Goal: Information Seeking & Learning: Learn about a topic

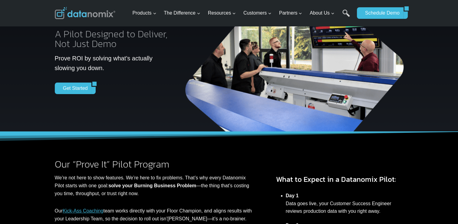
scroll to position [67, 0]
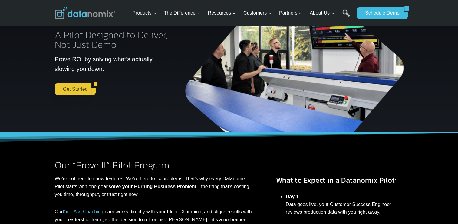
click at [79, 88] on link "Get Started" at bounding box center [73, 89] width 37 height 12
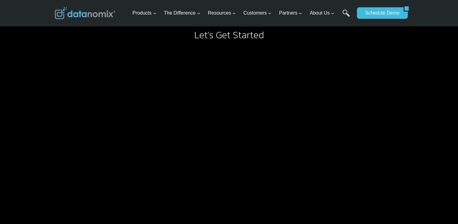
scroll to position [680, 0]
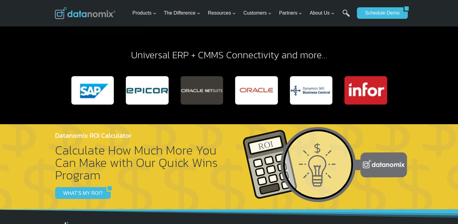
scroll to position [1157, 0]
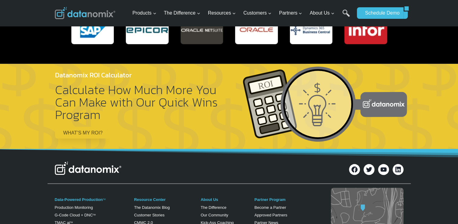
click at [94, 133] on link "WHAT’S MY ROI?" at bounding box center [80, 133] width 51 height 12
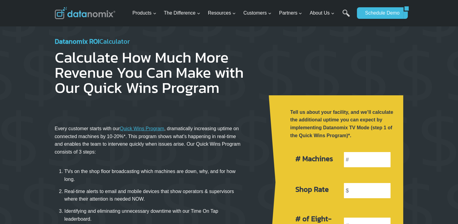
scroll to position [61, 0]
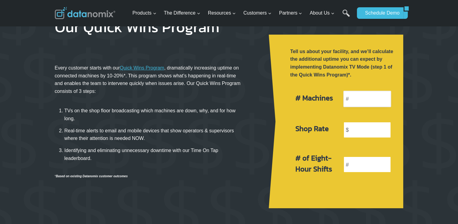
click at [365, 105] on input "number" at bounding box center [367, 99] width 48 height 16
type input "6"
click at [350, 129] on input "number" at bounding box center [367, 129] width 48 height 16
type input "9"
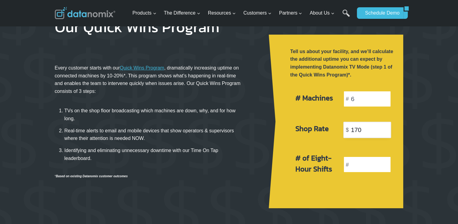
type input "170"
click at [368, 162] on input "number" at bounding box center [367, 164] width 48 height 16
click at [338, 185] on div at bounding box center [343, 185] width 111 height 3
click at [340, 190] on link "Calculate" at bounding box center [343, 193] width 32 height 12
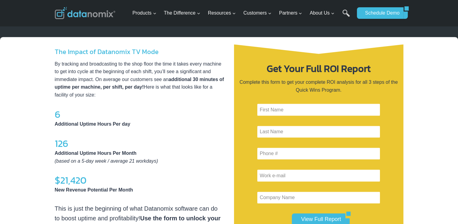
scroll to position [294, 0]
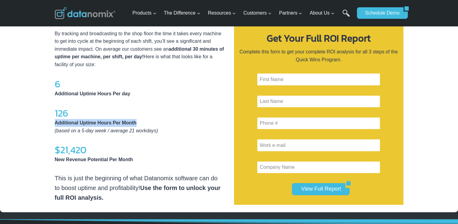
drag, startPoint x: 136, startPoint y: 123, endPoint x: 51, endPoint y: 118, distance: 85.5
click at [51, 118] on div "The Impact of Datanomix TV Mode By tracking and broadcasting to the shop floor …" at bounding box center [229, 109] width 363 height 205
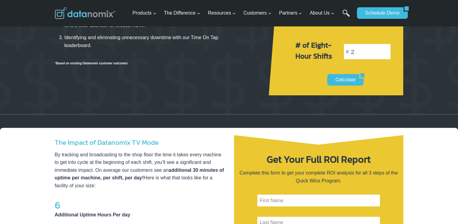
scroll to position [173, 0]
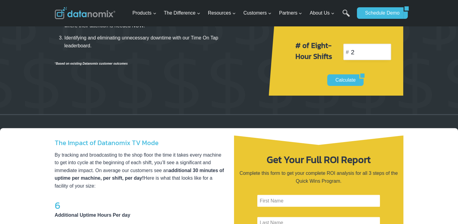
drag, startPoint x: 357, startPoint y: 52, endPoint x: 349, endPoint y: 51, distance: 8.2
click at [349, 51] on span "2" at bounding box center [367, 52] width 48 height 5
type input "1"
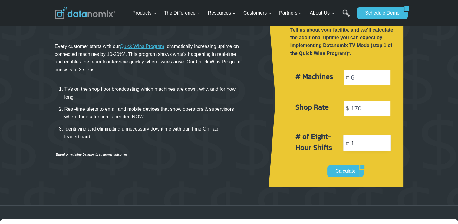
click at [385, 142] on input "1" at bounding box center [367, 142] width 48 height 16
click at [385, 141] on input "2" at bounding box center [367, 142] width 48 height 16
type input "1"
click at [385, 145] on input "1" at bounding box center [367, 142] width 48 height 16
click at [342, 172] on link "Calculate" at bounding box center [343, 171] width 32 height 12
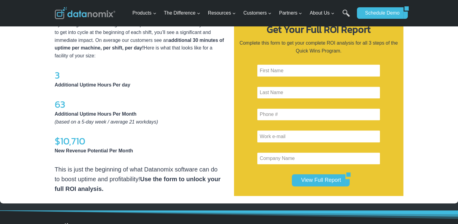
scroll to position [294, 0]
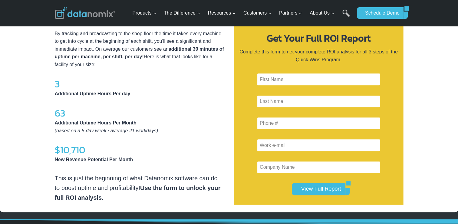
click at [200, 144] on div "The Impact of Datanomix TV Mode By tracking and broadcasting to the shop floor …" at bounding box center [140, 109] width 170 height 186
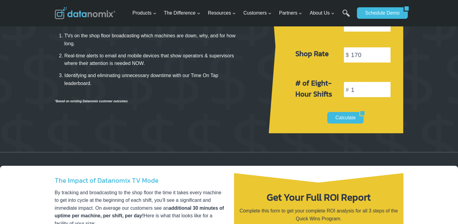
scroll to position [82, 0]
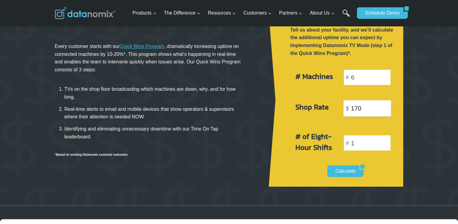
drag, startPoint x: 343, startPoint y: 110, endPoint x: 318, endPoint y: 108, distance: 25.2
click at [318, 108] on div "Shop Rate 170" at bounding box center [343, 108] width 111 height 31
type input "95"
click at [348, 173] on link "Calculate" at bounding box center [343, 171] width 32 height 12
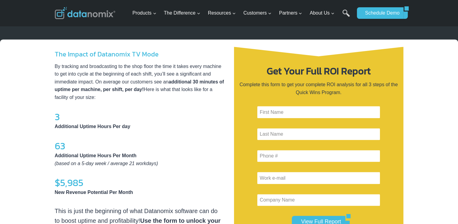
scroll to position [264, 0]
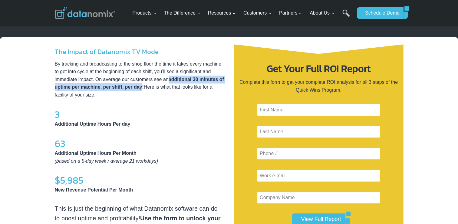
drag, startPoint x: 169, startPoint y: 78, endPoint x: 142, endPoint y: 87, distance: 28.3
click at [142, 87] on p "By tracking and broadcasting to the shop floor the time it takes every machine …" at bounding box center [140, 79] width 170 height 39
copy p "additional 30 minutes of uptime per machine, per shift, per day"
drag, startPoint x: 95, startPoint y: 76, endPoint x: 142, endPoint y: 87, distance: 47.9
click at [142, 87] on p "By tracking and broadcasting to the shop floor the time it takes every machine …" at bounding box center [140, 79] width 170 height 39
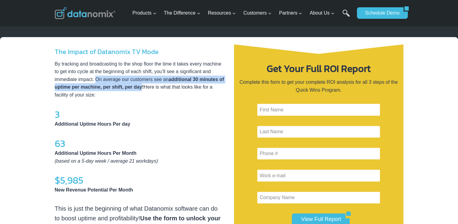
copy p "On average our customers see an additional 30 minutes of uptime per machine, pe…"
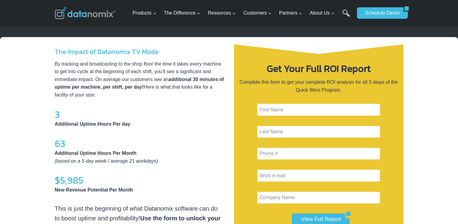
click at [166, 124] on p "Additional Uptime Hours Per day" at bounding box center [140, 124] width 170 height 8
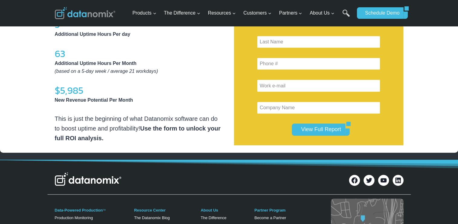
scroll to position [355, 0]
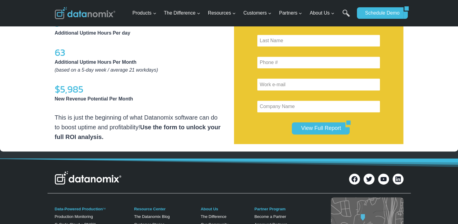
click at [5, 57] on div "The Impact of Datanomix TV Mode By tracking and broadcasting to the shop floor …" at bounding box center [229, 48] width 458 height 205
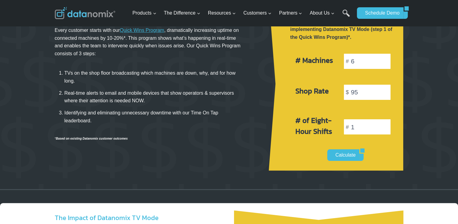
scroll to position [0, 0]
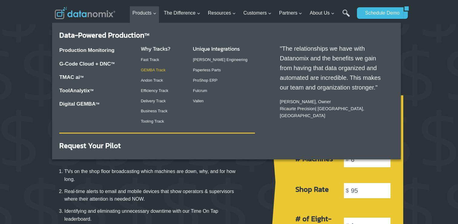
click at [160, 71] on link "GEMBA Track" at bounding box center [153, 70] width 25 height 5
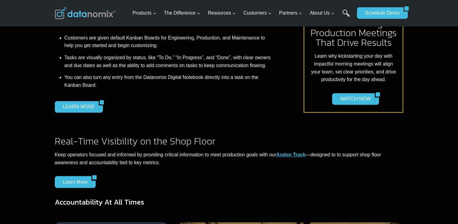
scroll to position [363, 0]
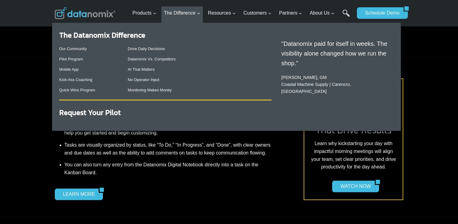
click at [77, 55] on div "Our Community Pilot Program Mobile App Kick-Ass Coaching Quick Wins Program" at bounding box center [88, 69] width 59 height 55
click at [76, 59] on link "Pilot Program" at bounding box center [71, 59] width 24 height 5
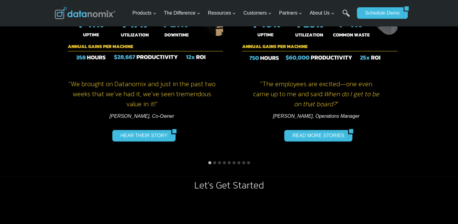
scroll to position [424, 0]
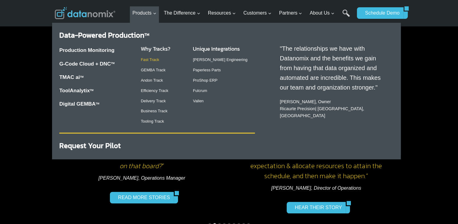
click at [156, 60] on link "Fast Track" at bounding box center [150, 59] width 18 height 5
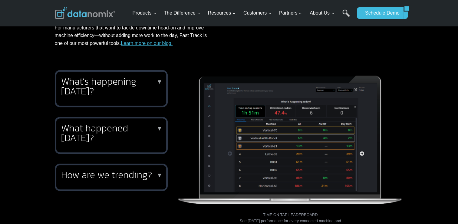
scroll to position [212, 0]
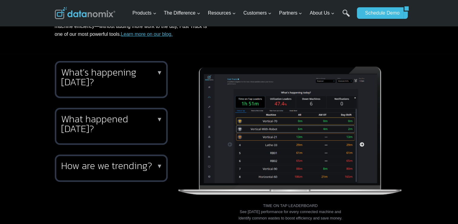
click at [130, 81] on h2 "What’s happening today?" at bounding box center [110, 76] width 98 height 19
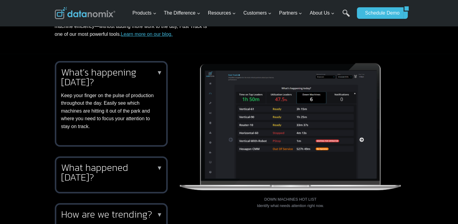
click at [157, 170] on p "▼" at bounding box center [160, 167] width 6 height 4
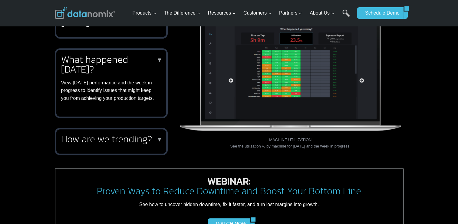
scroll to position [273, 0]
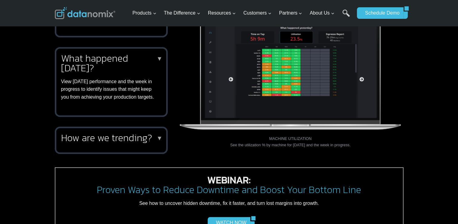
click at [149, 142] on h2 "How are we trending?" at bounding box center [110, 138] width 98 height 10
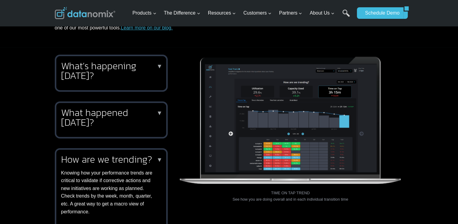
scroll to position [151, 0]
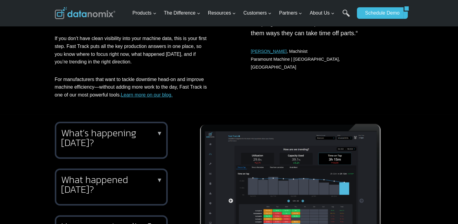
click at [142, 131] on h2 "What’s happening today?" at bounding box center [110, 137] width 98 height 19
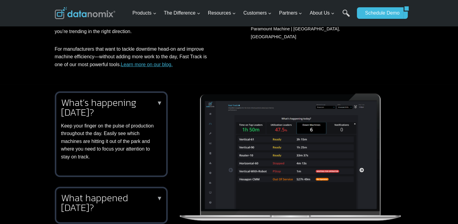
scroll to position [212, 0]
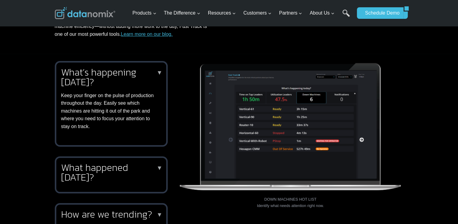
click at [150, 164] on h2 "What happened yesterday?" at bounding box center [110, 171] width 98 height 19
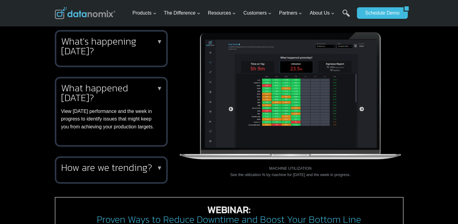
scroll to position [273, 0]
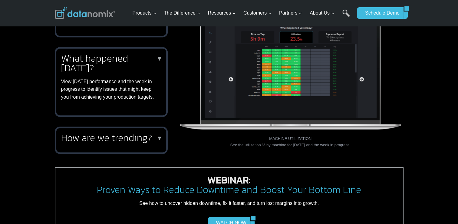
click at [136, 137] on h2 "How are we trending?" at bounding box center [110, 138] width 98 height 10
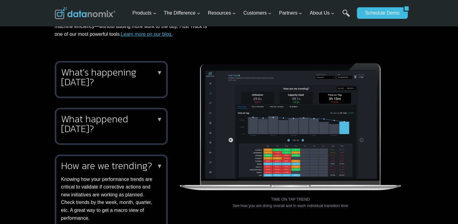
scroll to position [242, 0]
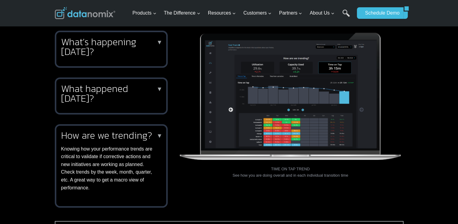
click at [135, 108] on div "What happened yesterday? ▼ View yesterday’s performance and the week in progres…" at bounding box center [111, 95] width 113 height 37
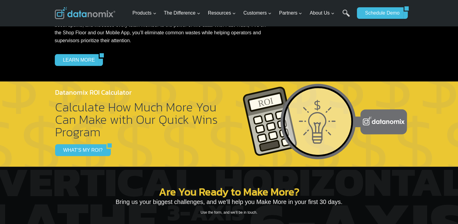
scroll to position [515, 0]
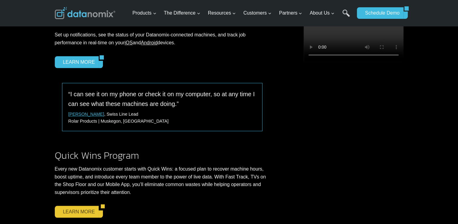
click at [83, 211] on link "LEARN MORE" at bounding box center [77, 211] width 44 height 12
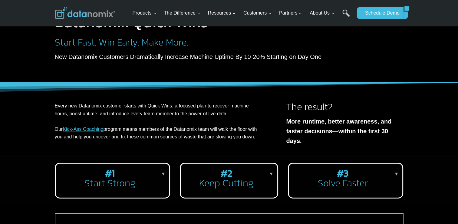
scroll to position [91, 0]
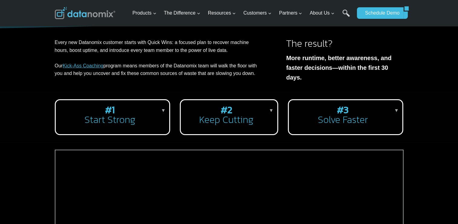
click at [149, 117] on h2 "#1 Start Strong" at bounding box center [112, 114] width 102 height 19
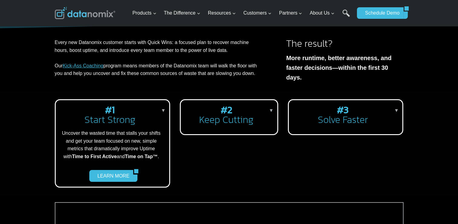
click at [149, 117] on h2 "#1 Start Strong" at bounding box center [112, 114] width 102 height 19
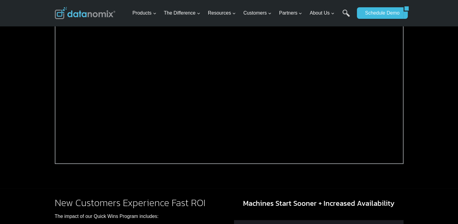
scroll to position [242, 0]
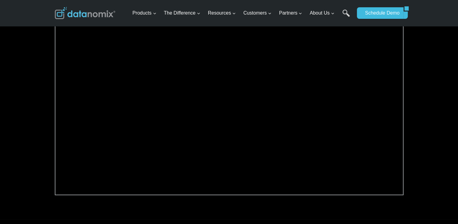
click at [52, 144] on div at bounding box center [229, 105] width 363 height 228
